Goal: Obtain resource: Obtain resource

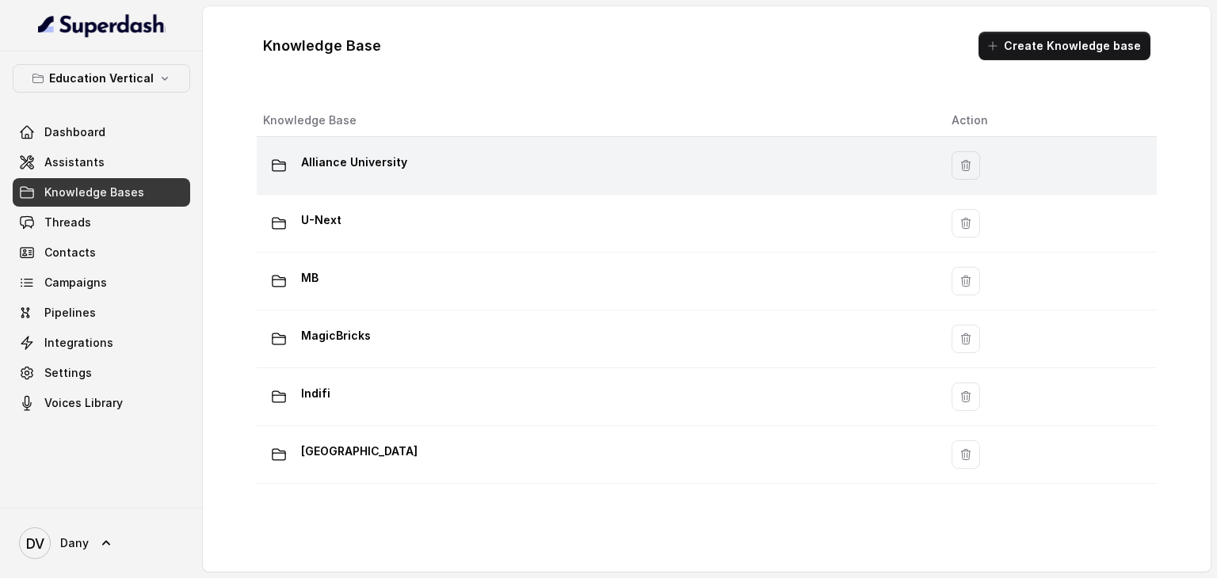
click at [367, 182] on td "Alliance University" at bounding box center [598, 166] width 682 height 58
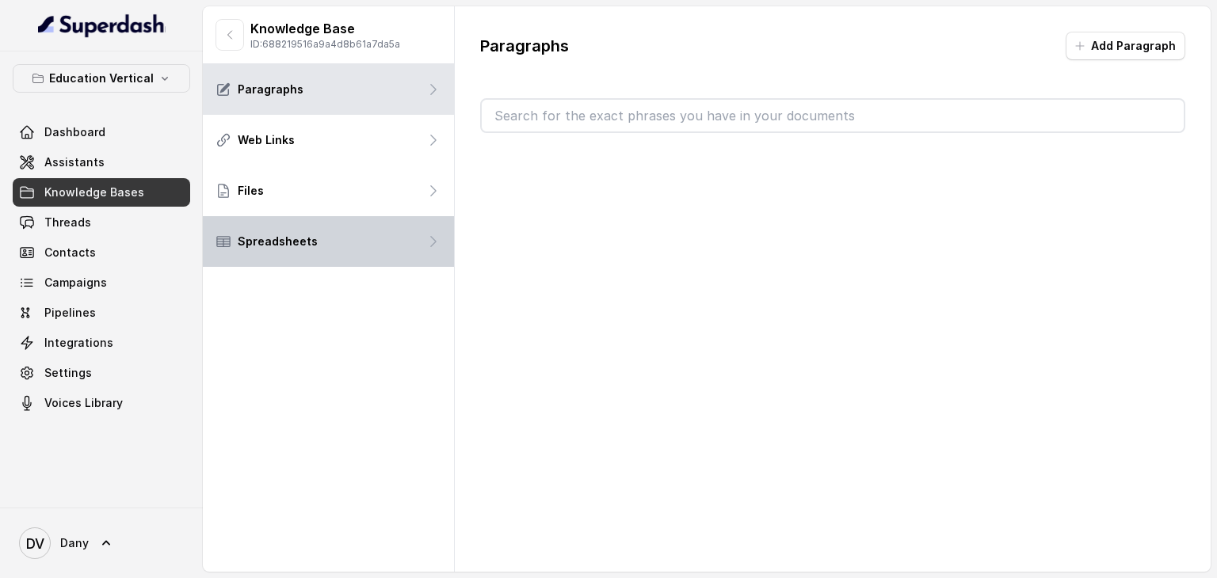
click at [330, 243] on div "Spreadsheets" at bounding box center [328, 241] width 251 height 51
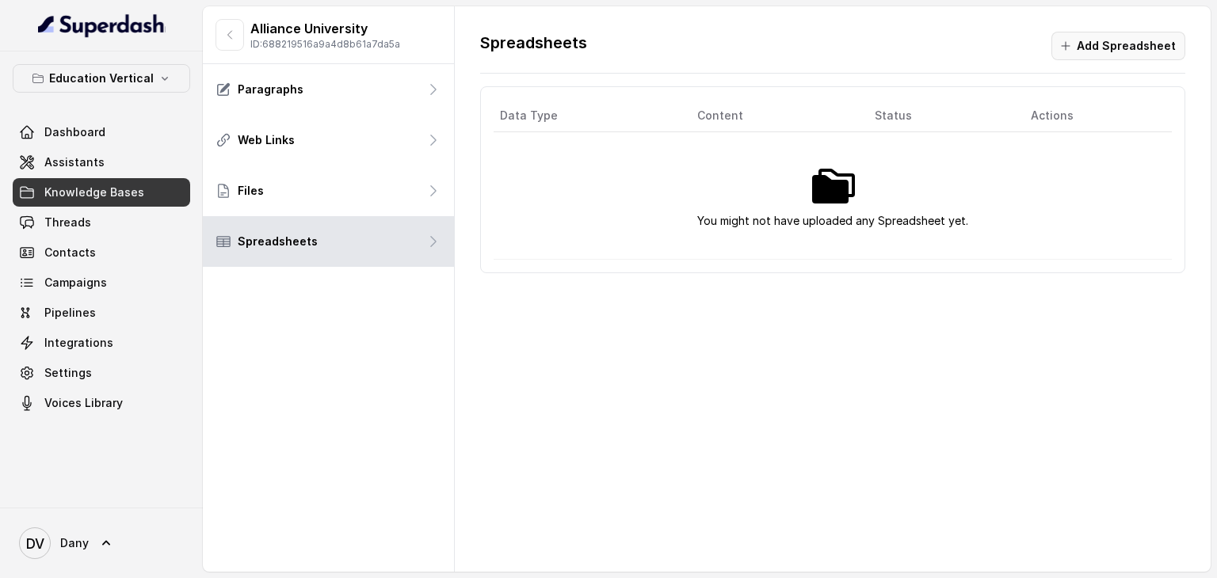
click at [1120, 42] on button "Add Spreadsheet" at bounding box center [1118, 46] width 134 height 29
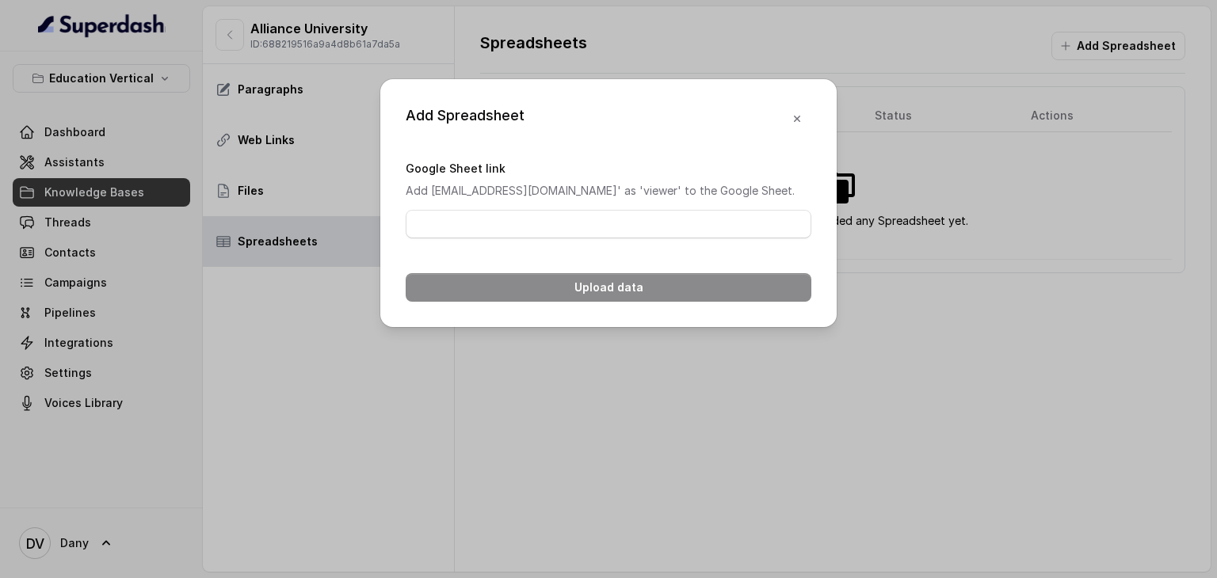
click at [654, 183] on p "Add [EMAIL_ADDRESS][DOMAIN_NAME]' as 'viewer' to the Google Sheet." at bounding box center [609, 190] width 406 height 19
copy p "Add [EMAIL_ADDRESS][DOMAIN_NAME]' as 'viewer' to the Google Sheet."
